Goal: Transaction & Acquisition: Purchase product/service

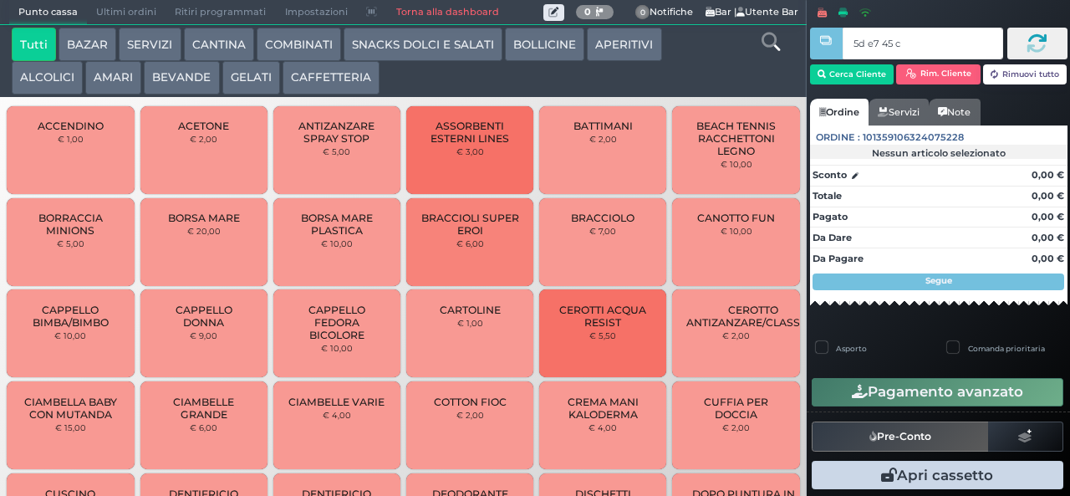
type input "5d e7 45 c3"
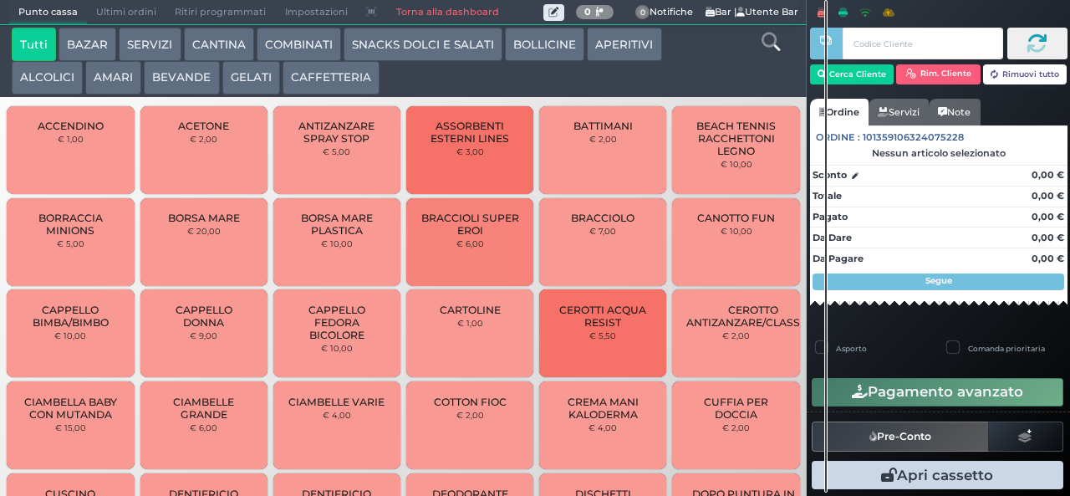
click at [408, 47] on button "SNACKS DOLCI E SALATI" at bounding box center [422, 44] width 159 height 33
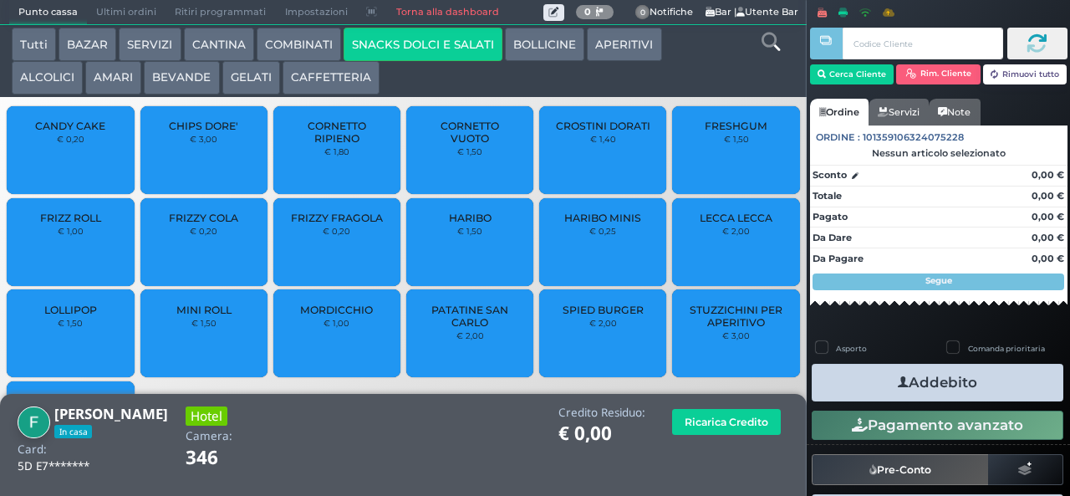
click at [308, 45] on button "COMBINATI" at bounding box center [299, 44] width 84 height 33
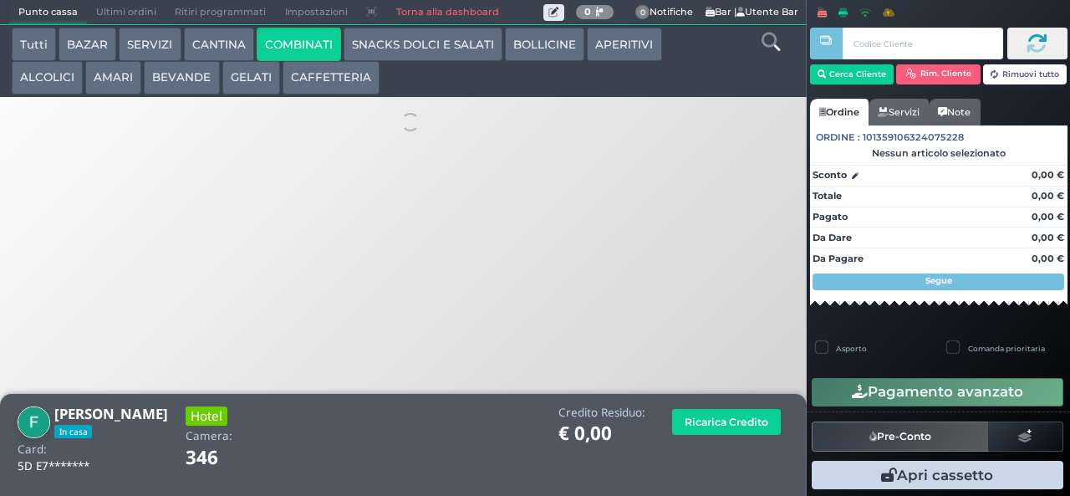
click at [251, 79] on button "GELATI" at bounding box center [251, 77] width 58 height 33
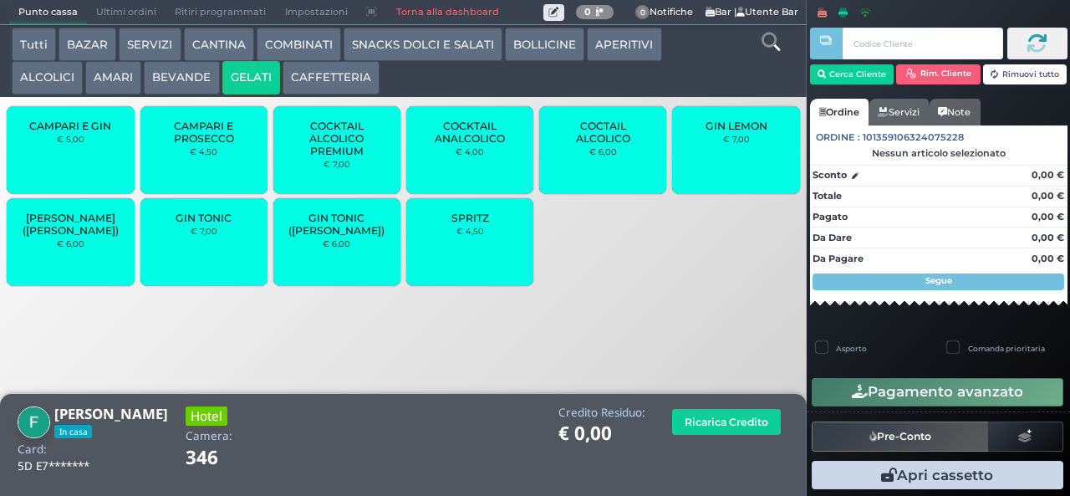
click at [137, 78] on button "AMARI" at bounding box center [113, 77] width 56 height 33
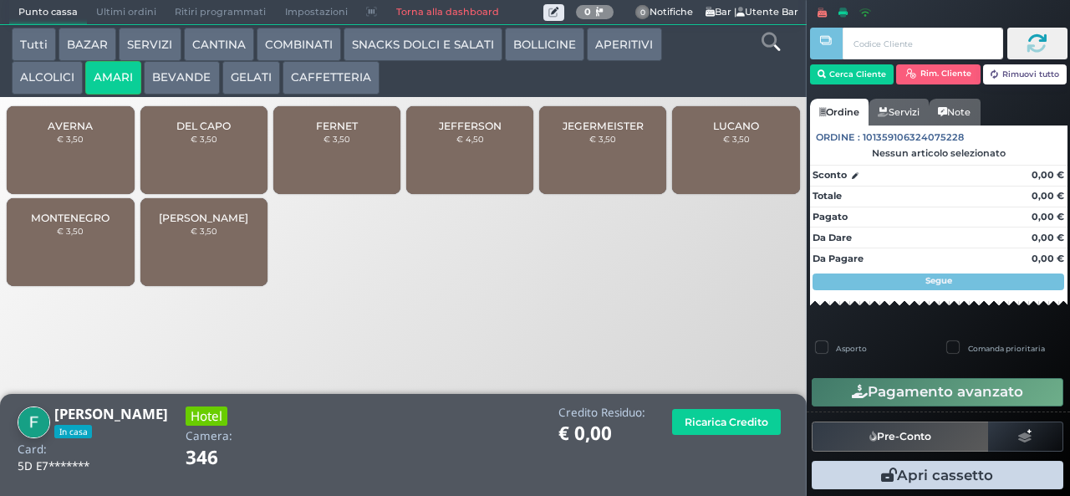
click at [82, 266] on div "MONTENEGRO € 3,50" at bounding box center [70, 242] width 127 height 88
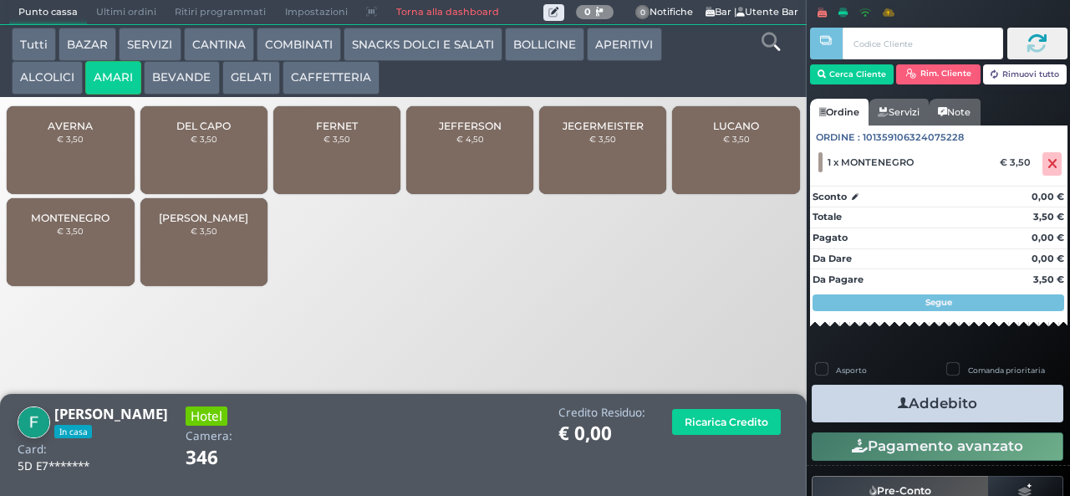
click at [1013, 413] on button "Addebito" at bounding box center [938, 403] width 252 height 38
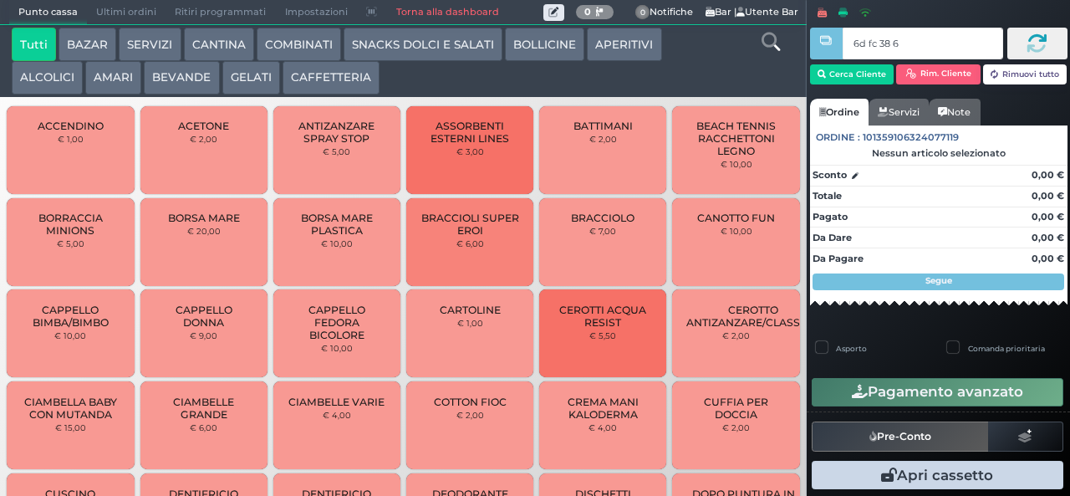
type input "6d fc 38 67"
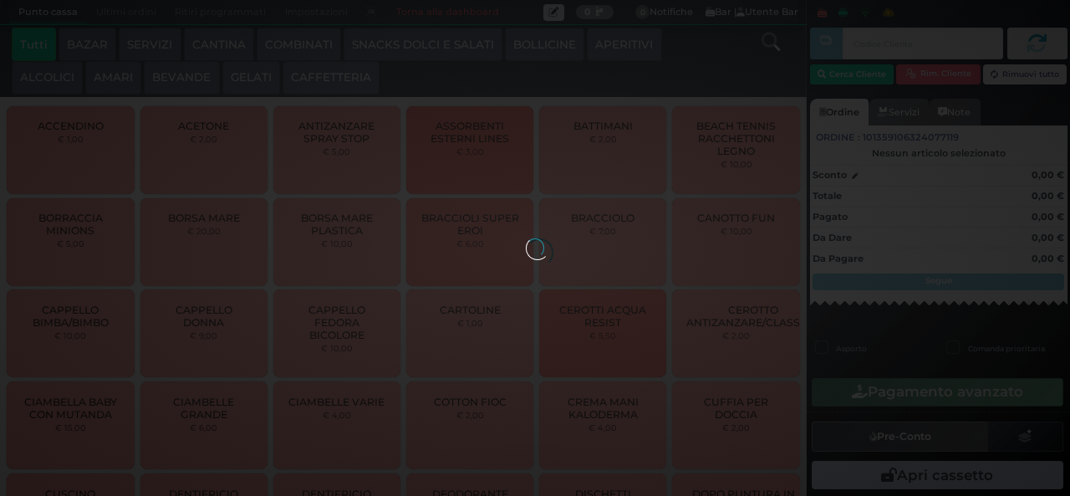
click at [348, 74] on button "CAFFETTERIA" at bounding box center [330, 77] width 97 height 33
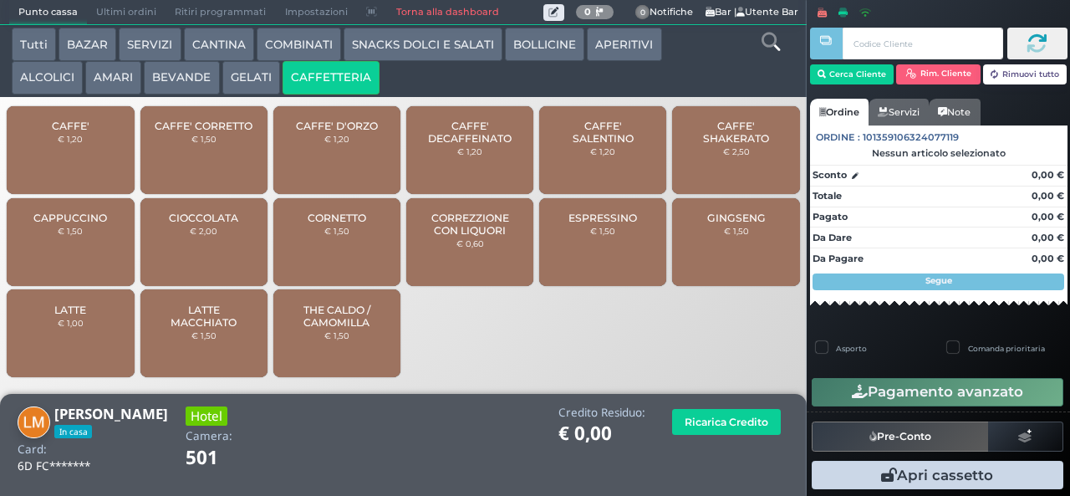
click at [621, 145] on span "CAFFE' SALENTINO" at bounding box center [602, 132] width 99 height 25
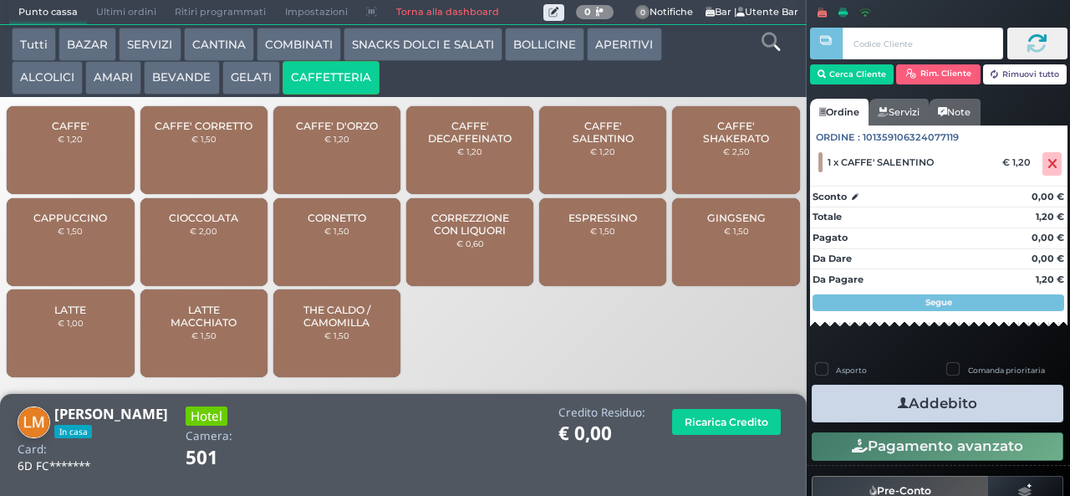
click at [986, 415] on button "Addebito" at bounding box center [938, 403] width 252 height 38
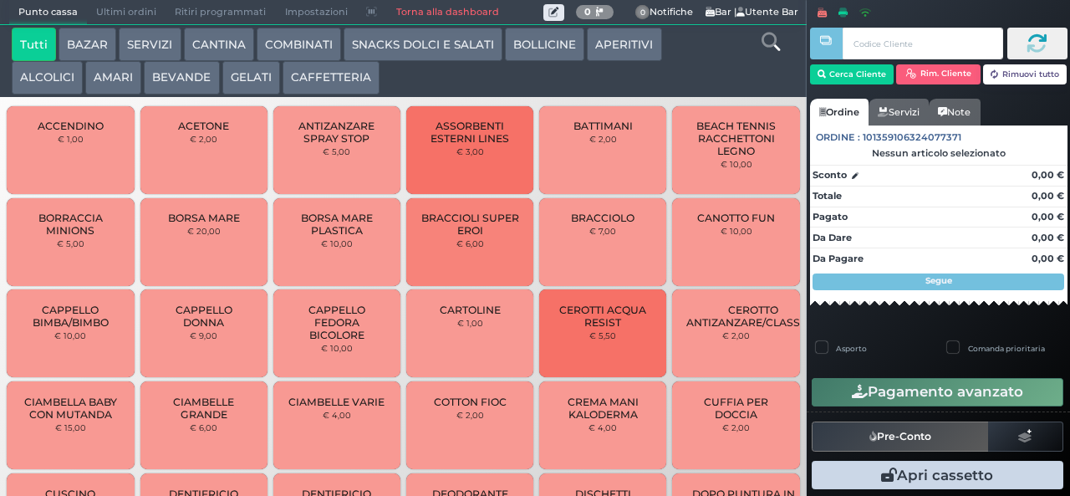
click at [43, 91] on button "ALCOLICI" at bounding box center [47, 77] width 71 height 33
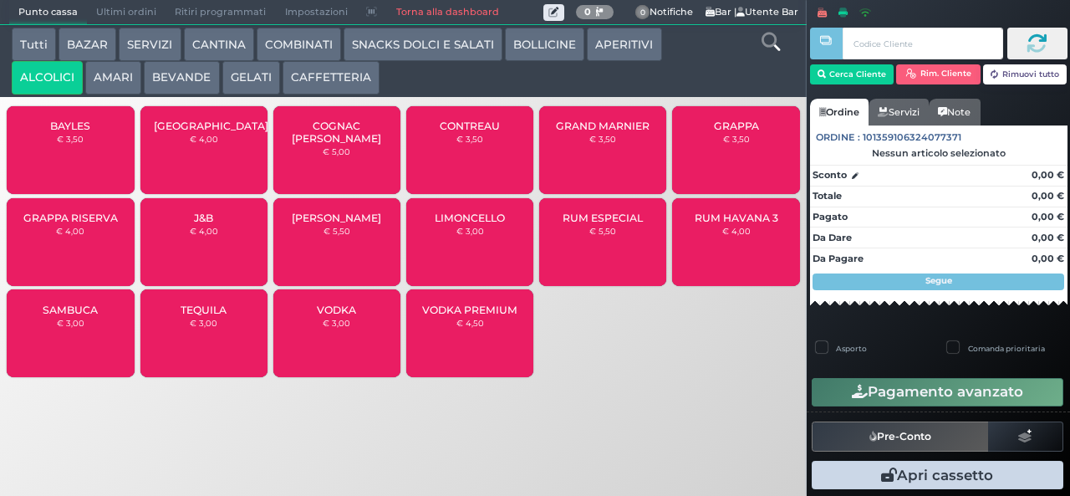
click at [12, 61] on button "ALCOLICI" at bounding box center [47, 77] width 71 height 33
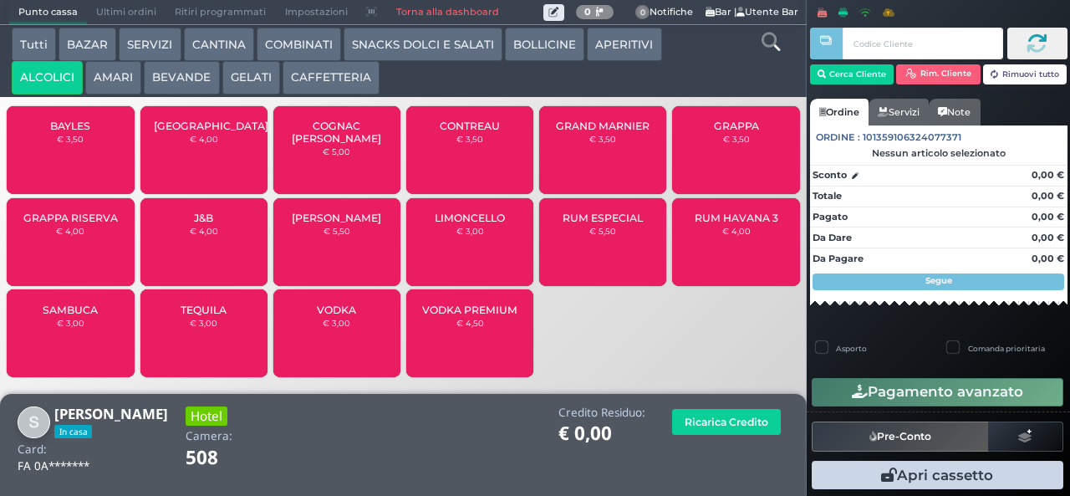
click at [247, 72] on button "GELATI" at bounding box center [251, 77] width 58 height 33
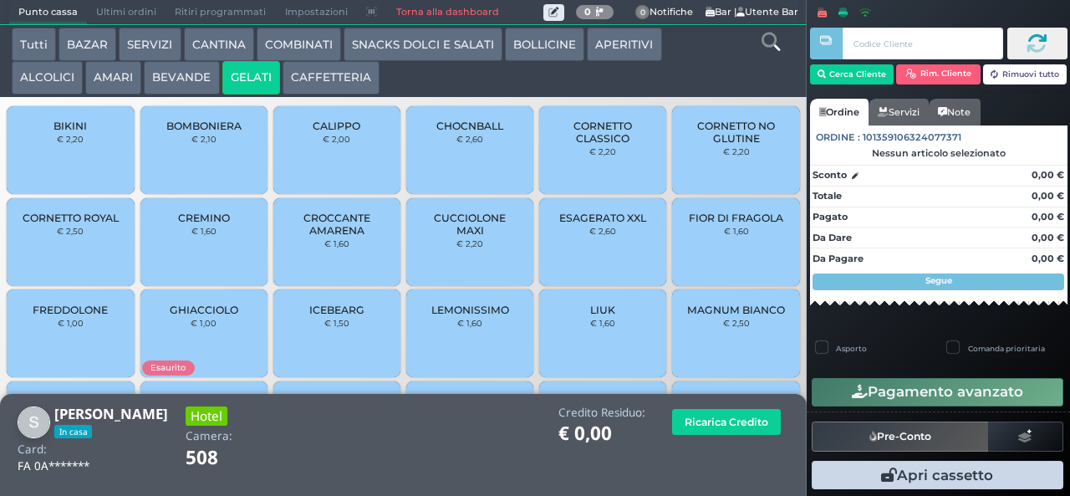
click at [80, 144] on small "€ 2,20" at bounding box center [70, 139] width 27 height 10
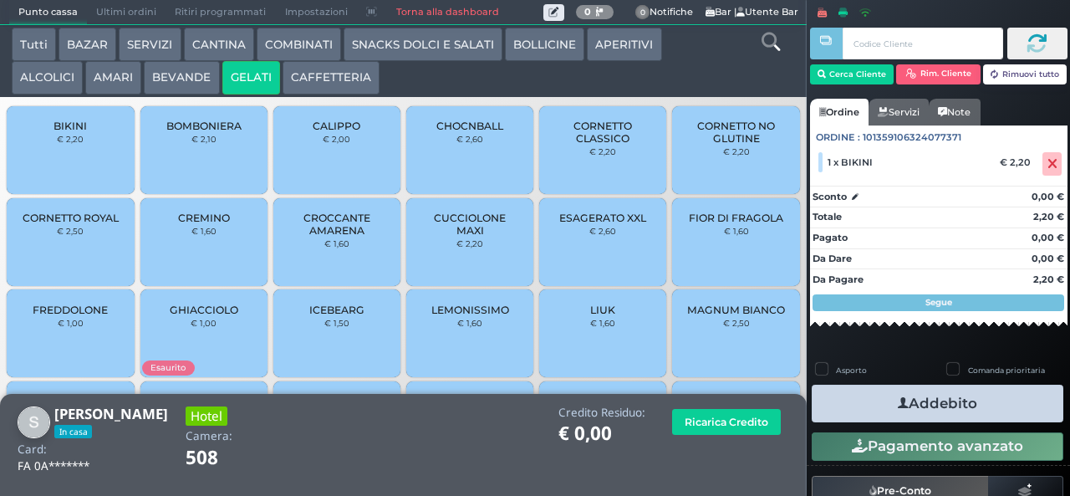
click at [975, 408] on button "Addebito" at bounding box center [938, 403] width 252 height 38
